Goal: Navigation & Orientation: Find specific page/section

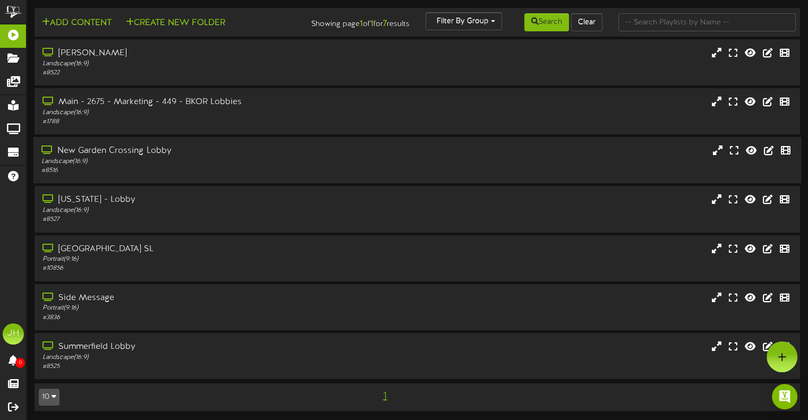
click at [205, 168] on div "# 8516" at bounding box center [193, 170] width 304 height 9
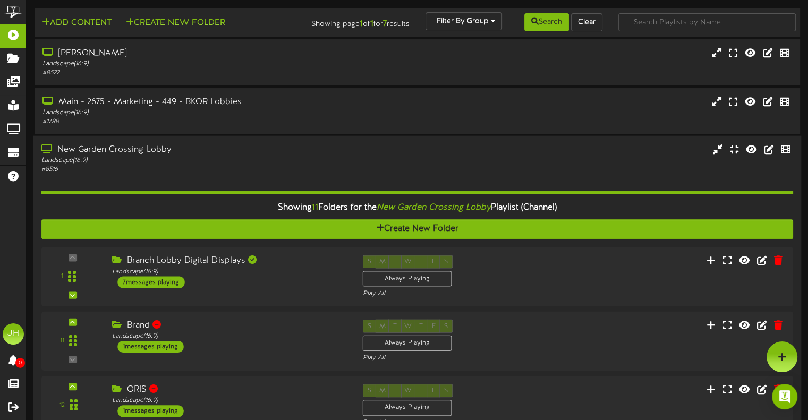
click at [197, 172] on div "# 8516" at bounding box center [193, 169] width 304 height 9
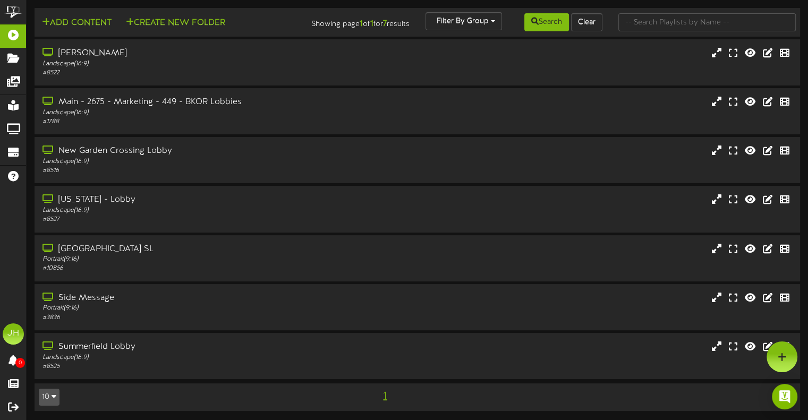
click at [13, 57] on icon at bounding box center [13, 57] width 27 height 8
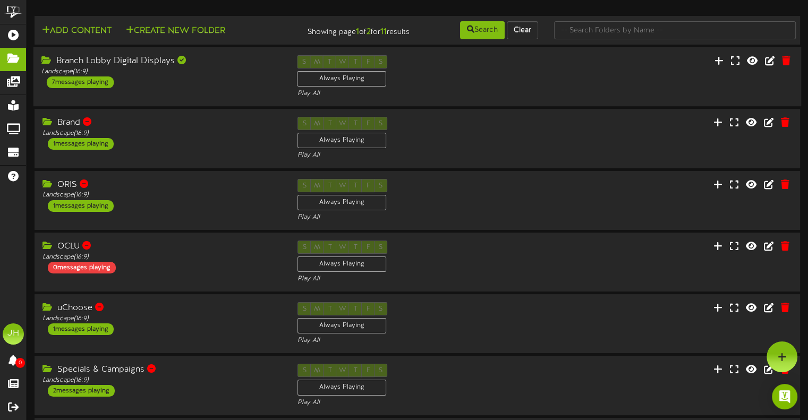
click at [205, 88] on div "Branch Lobby Digital Displays Landscape ( 16:9 ) 7 messages playing" at bounding box center [161, 71] width 256 height 33
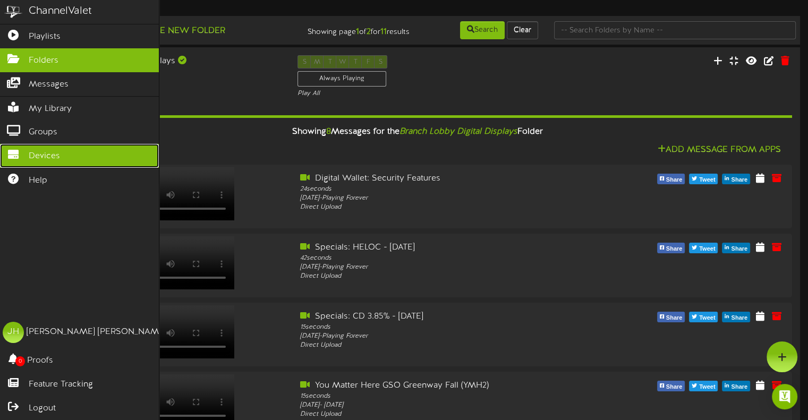
click at [30, 150] on span "Devices" at bounding box center [44, 156] width 31 height 12
